Goal: Task Accomplishment & Management: Use online tool/utility

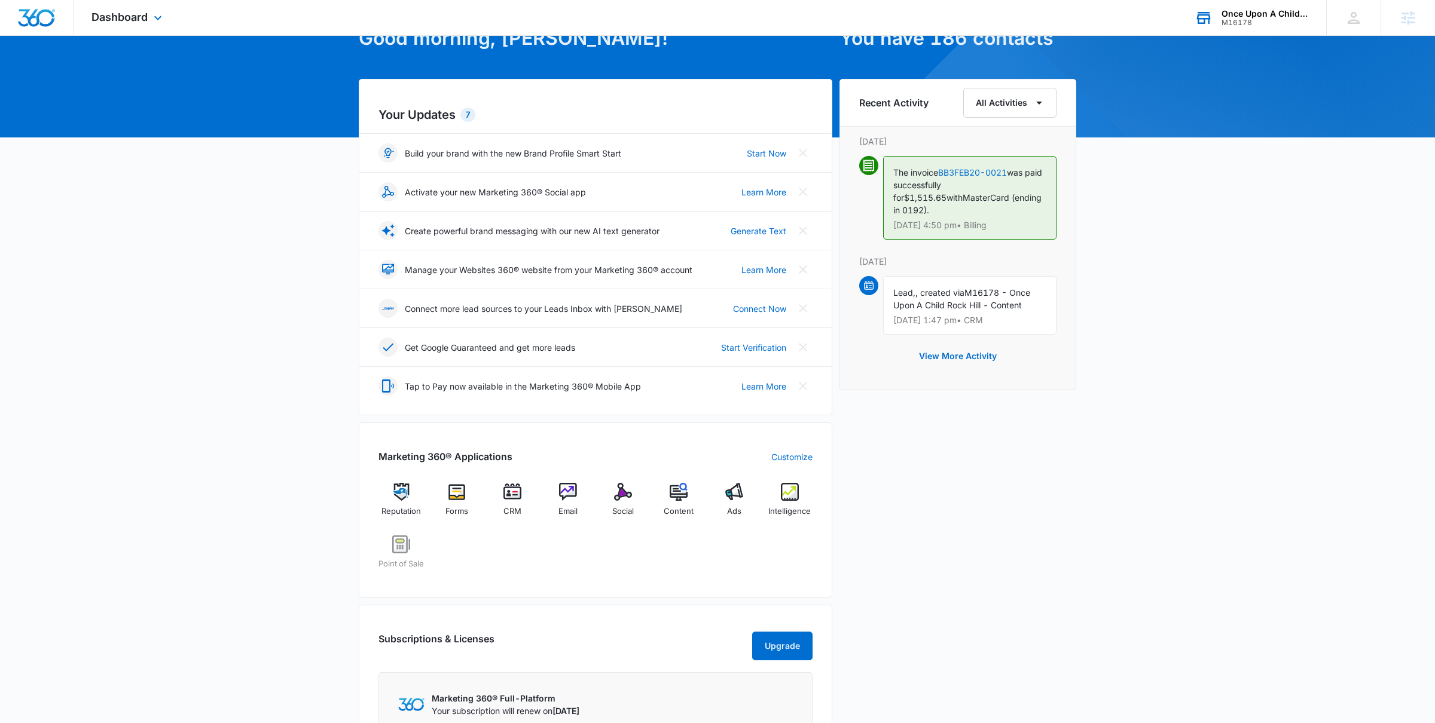
scroll to position [82, 0]
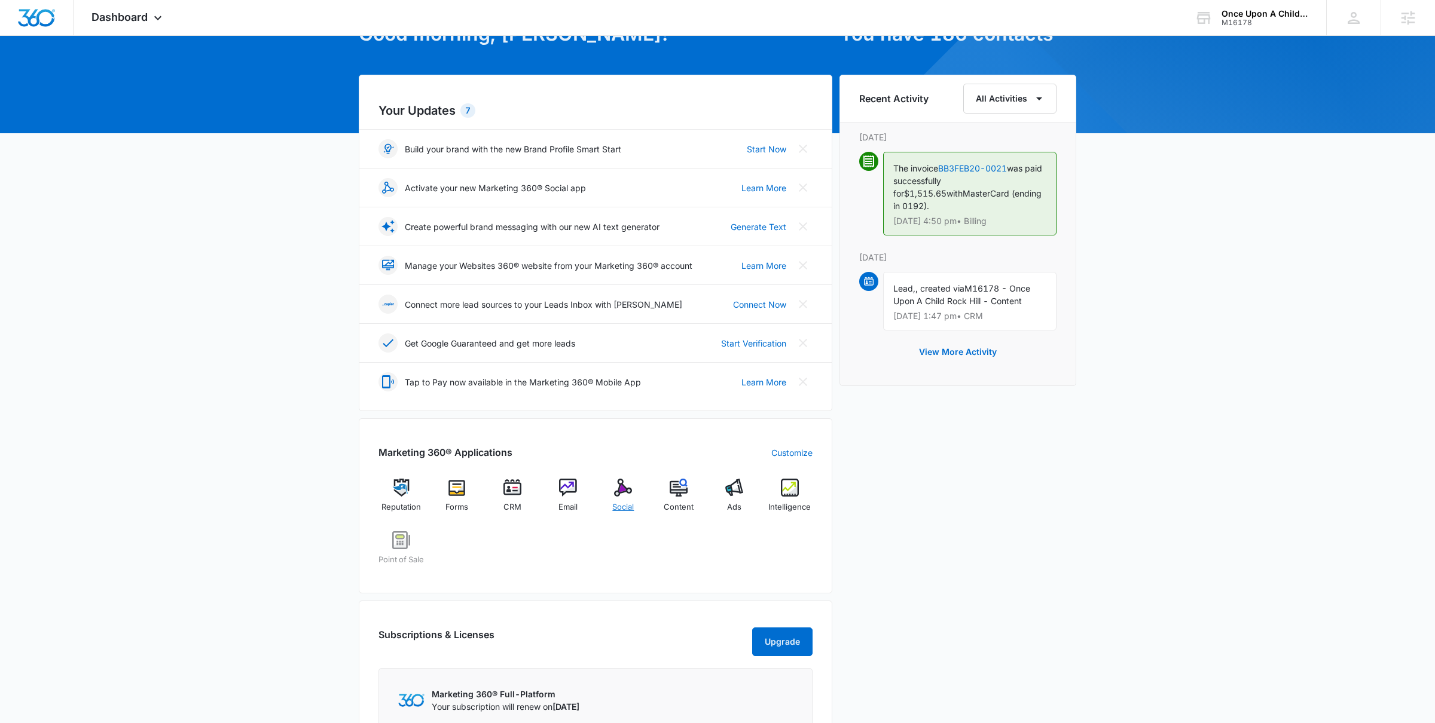
click at [620, 496] on img at bounding box center [623, 488] width 18 height 18
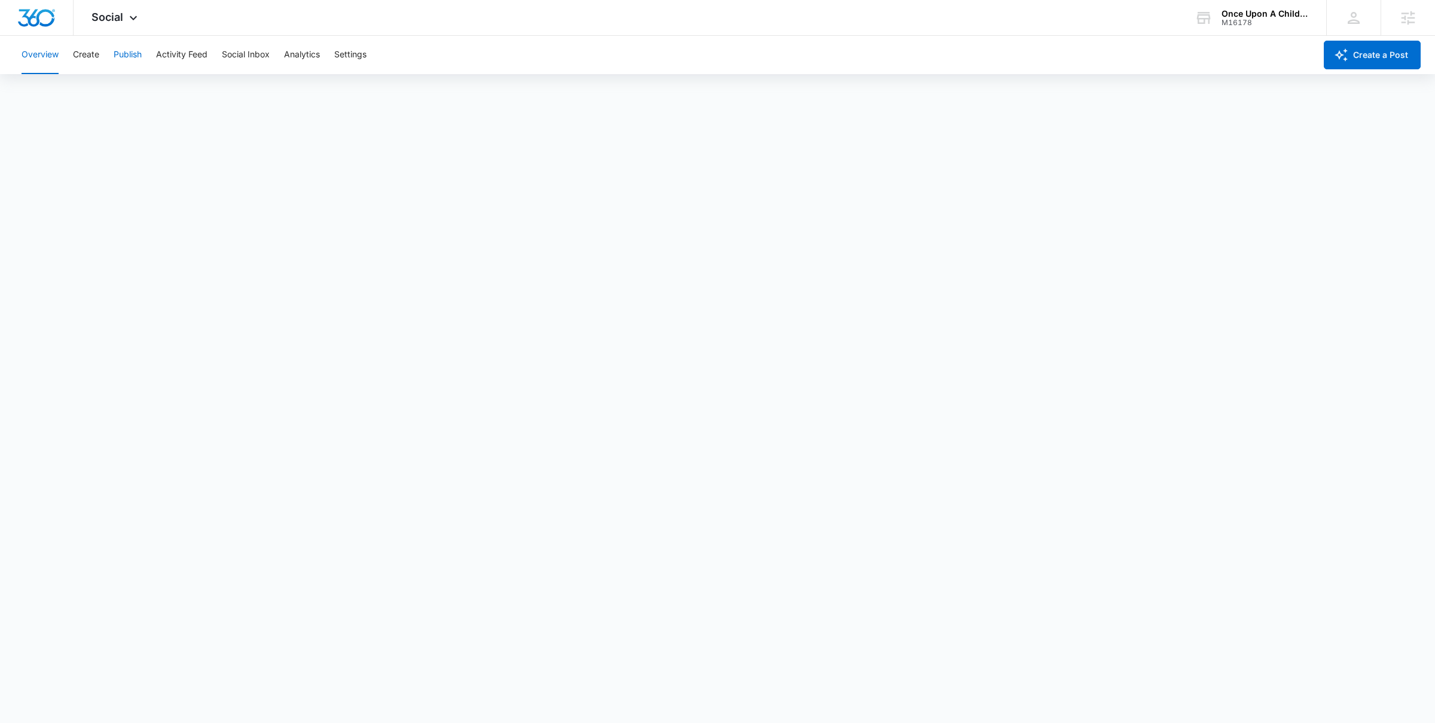
click at [120, 59] on button "Publish" at bounding box center [128, 55] width 28 height 38
click at [98, 95] on button "Schedules" at bounding box center [91, 91] width 41 height 33
click at [54, 94] on button "Calendar" at bounding box center [39, 91] width 35 height 33
click at [75, 57] on button "Create" at bounding box center [86, 55] width 26 height 38
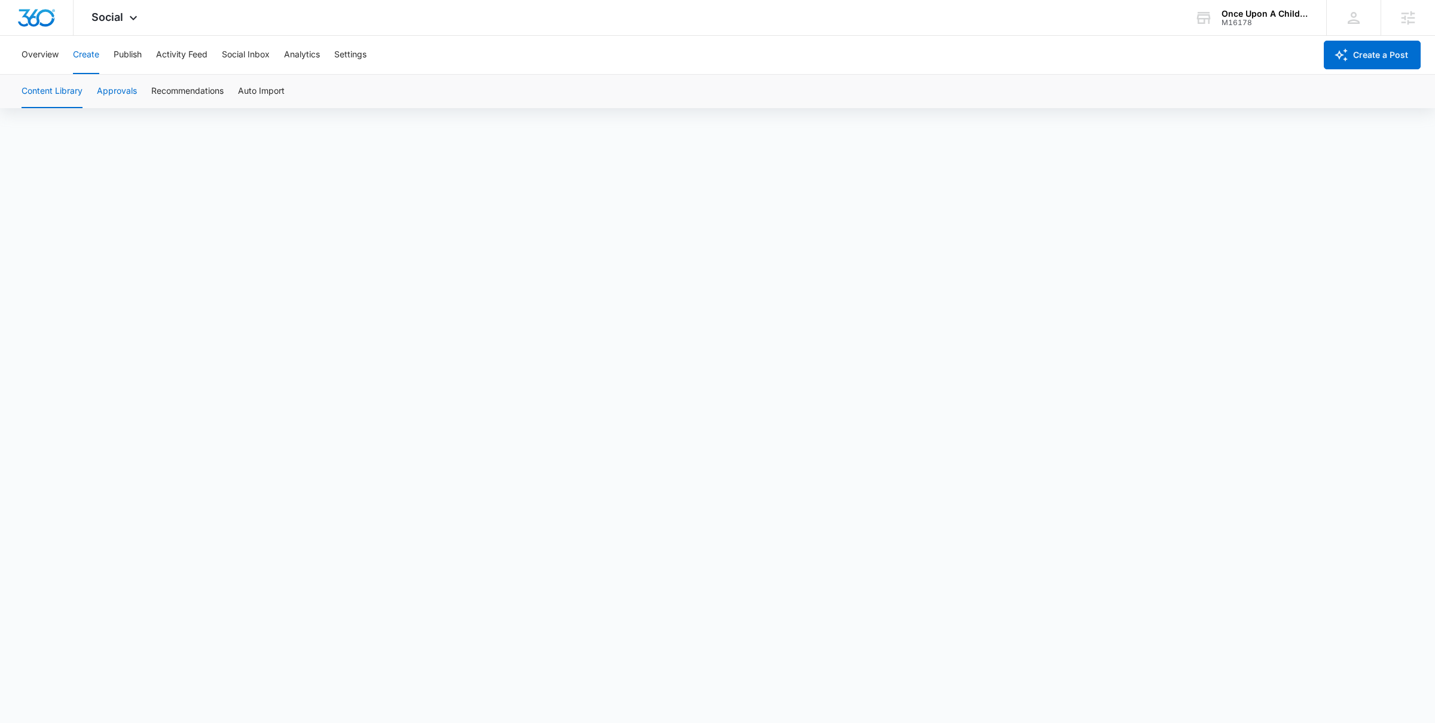
click at [121, 94] on button "Approvals" at bounding box center [117, 91] width 40 height 33
click at [53, 98] on button "Content Library" at bounding box center [52, 91] width 61 height 33
click at [103, 87] on button "Approvals" at bounding box center [117, 91] width 40 height 33
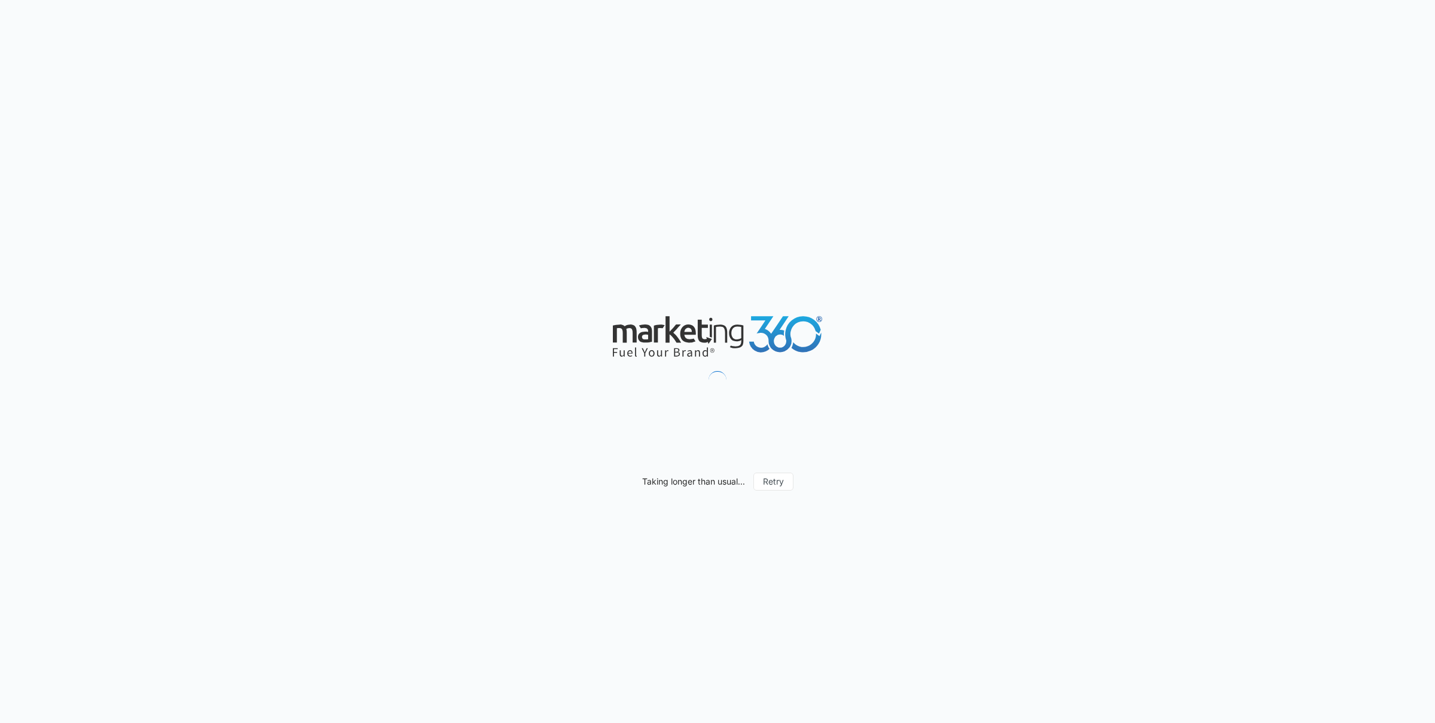
scroll to position [736, 0]
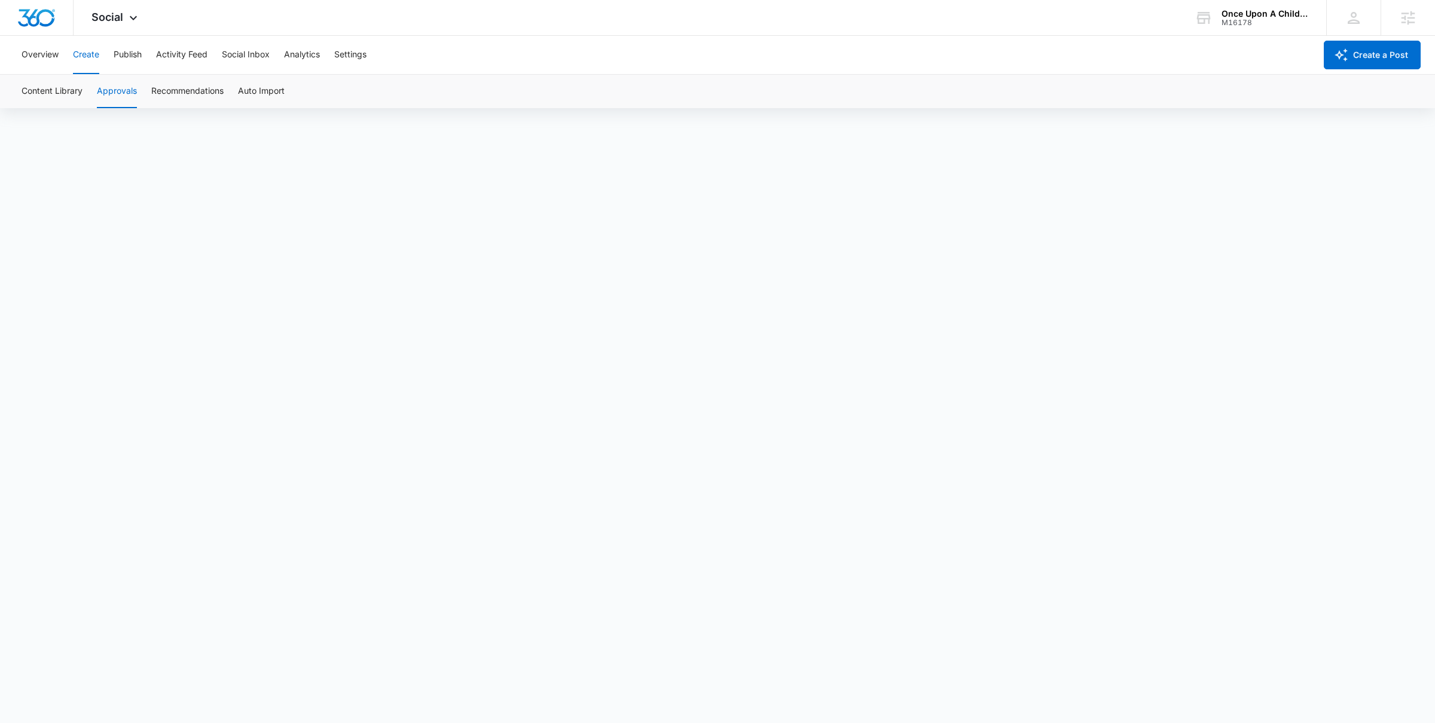
scroll to position [720, 0]
click at [75, 86] on button "Content Library" at bounding box center [52, 91] width 61 height 33
click at [127, 62] on button "Publish" at bounding box center [128, 55] width 28 height 38
